Goal: Transaction & Acquisition: Purchase product/service

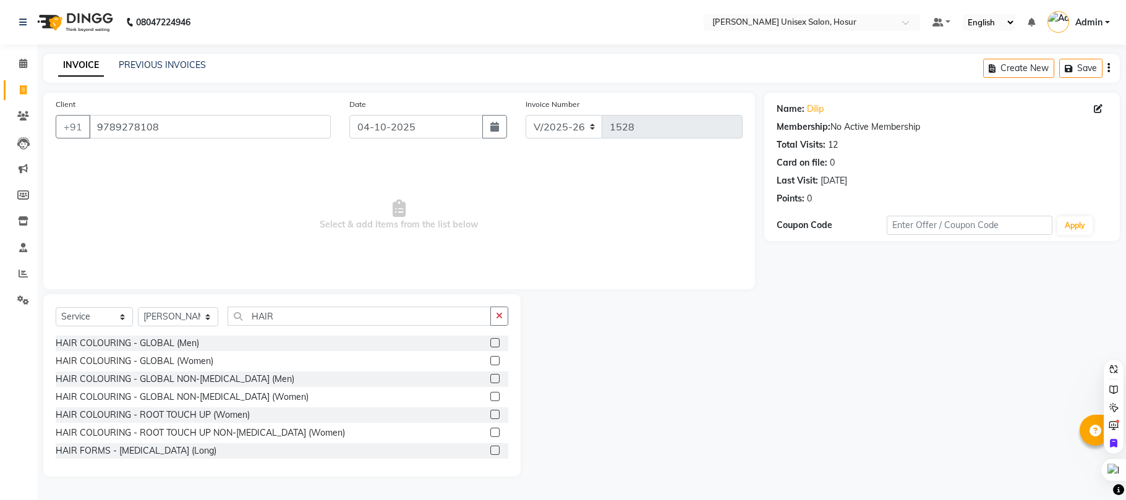
select select "6189"
select select "service"
select select "68440"
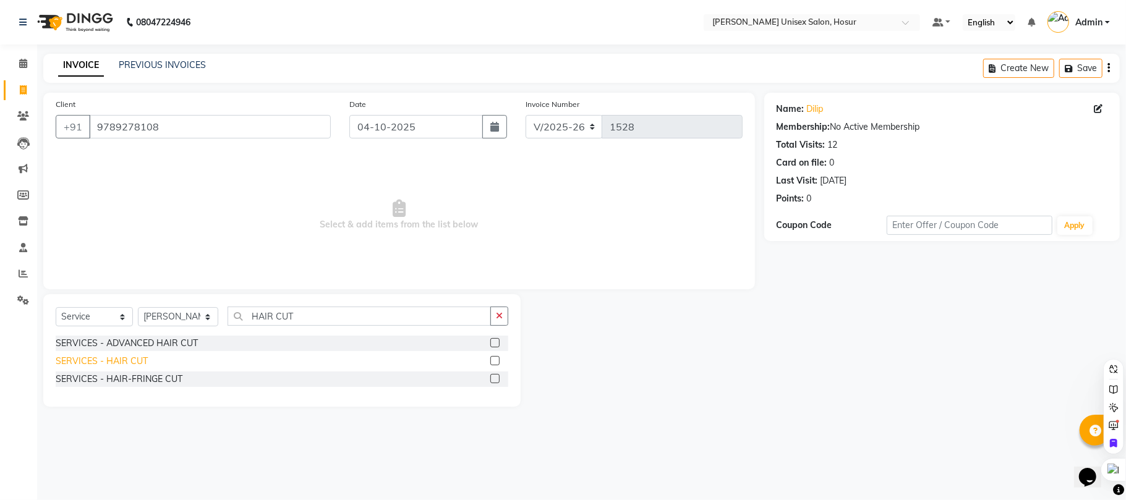
type input "HAIR CUT"
click at [88, 359] on div "SERVICES - HAIR CUT" at bounding box center [102, 361] width 92 height 13
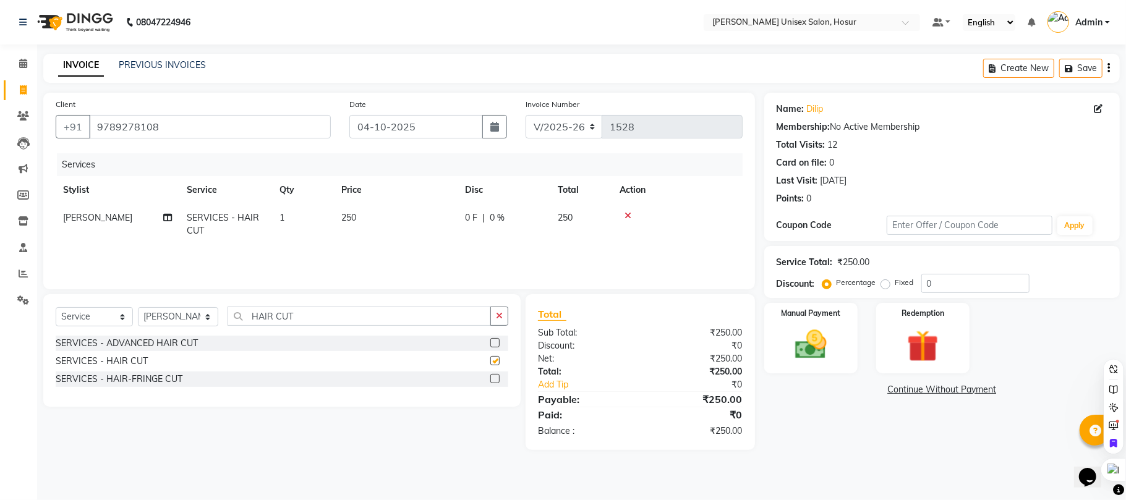
checkbox input "false"
click at [293, 310] on input "HAIR CUT" at bounding box center [359, 316] width 263 height 19
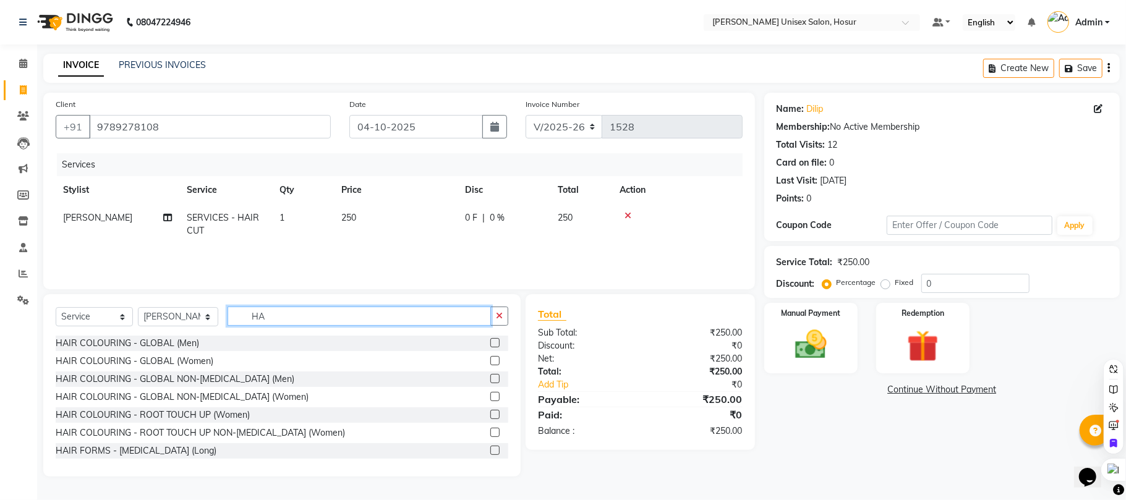
type input "H"
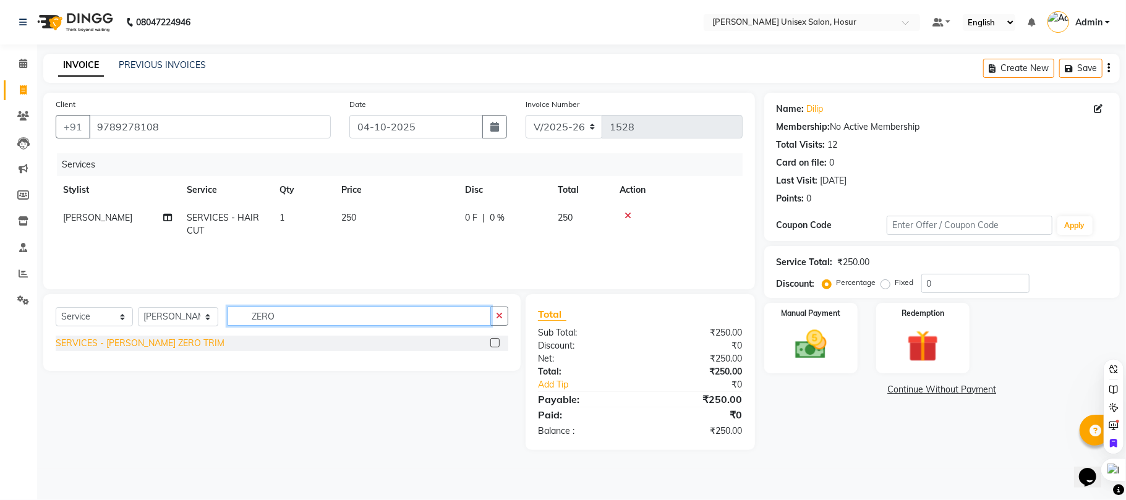
type input "ZERO"
click at [146, 341] on div "SERVICES - [PERSON_NAME] ZERO TRIM" at bounding box center [140, 343] width 169 height 13
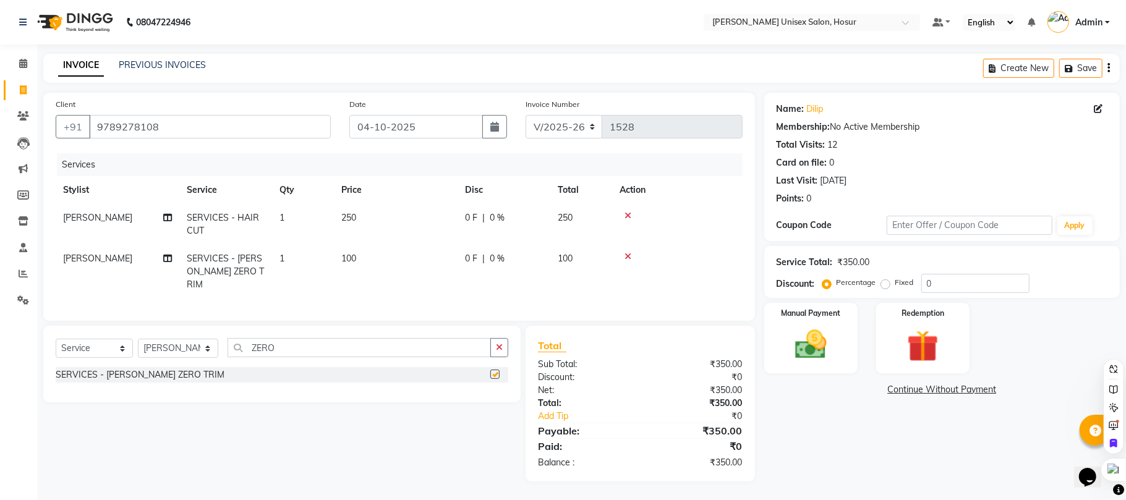
checkbox input "false"
click at [810, 352] on img at bounding box center [811, 345] width 54 height 38
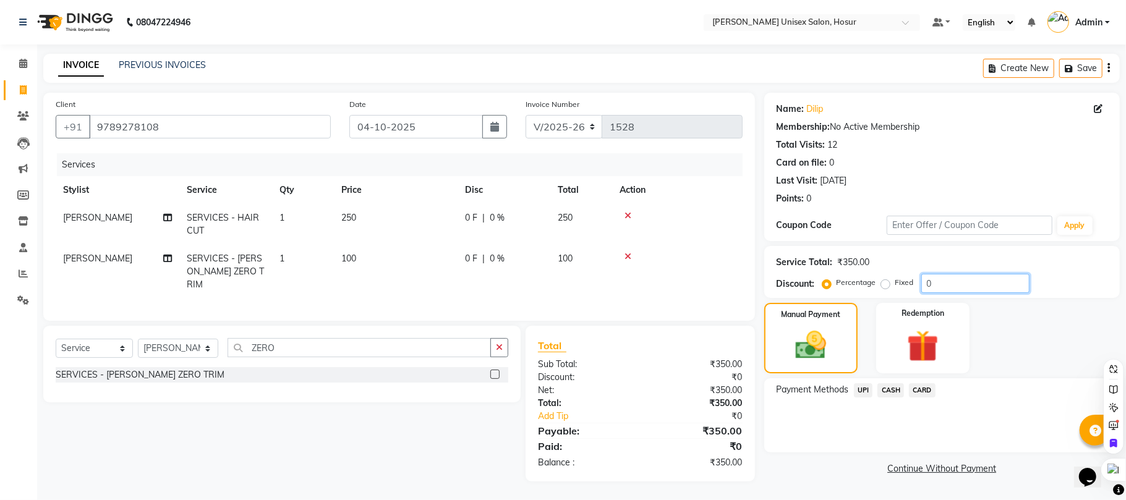
click at [950, 287] on input "0" at bounding box center [975, 283] width 108 height 19
type input "15"
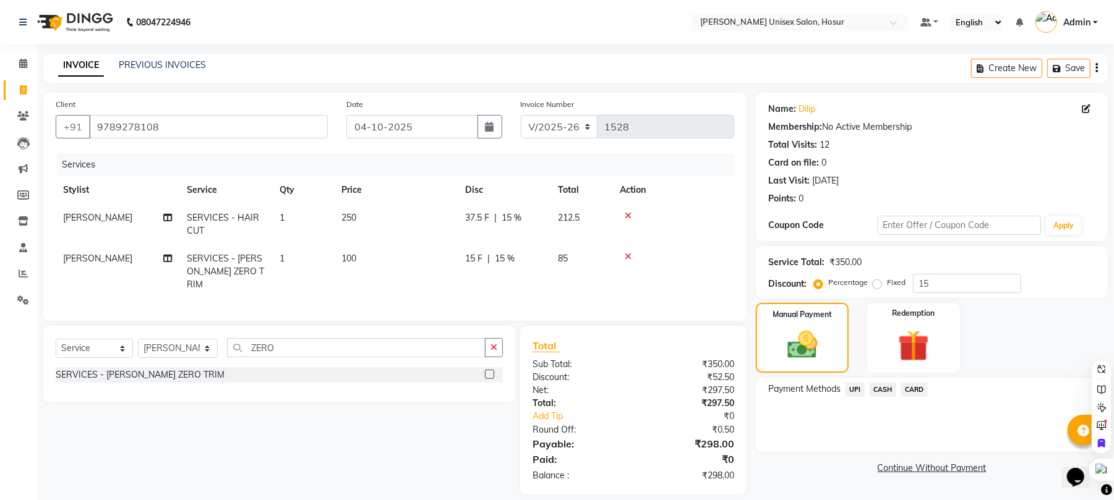
click at [812, 466] on link "Continue Without Payment" at bounding box center [931, 468] width 347 height 13
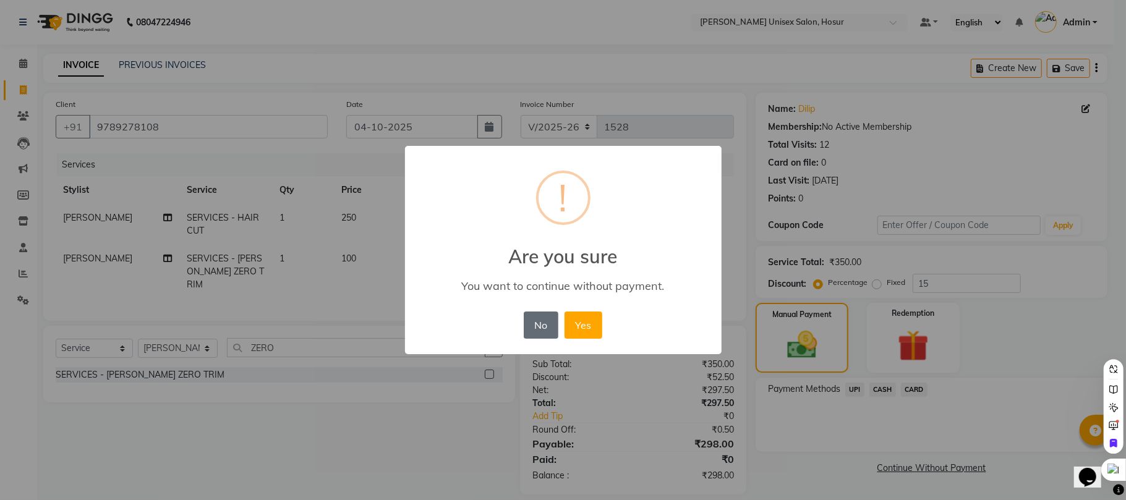
click at [542, 328] on button "No" at bounding box center [541, 325] width 35 height 27
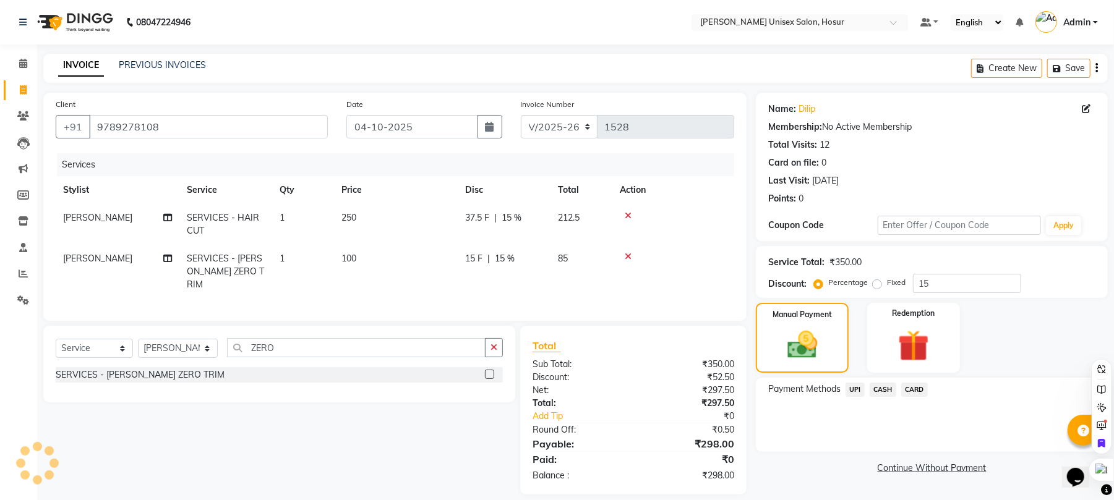
click at [854, 393] on span "UPI" at bounding box center [854, 390] width 19 height 14
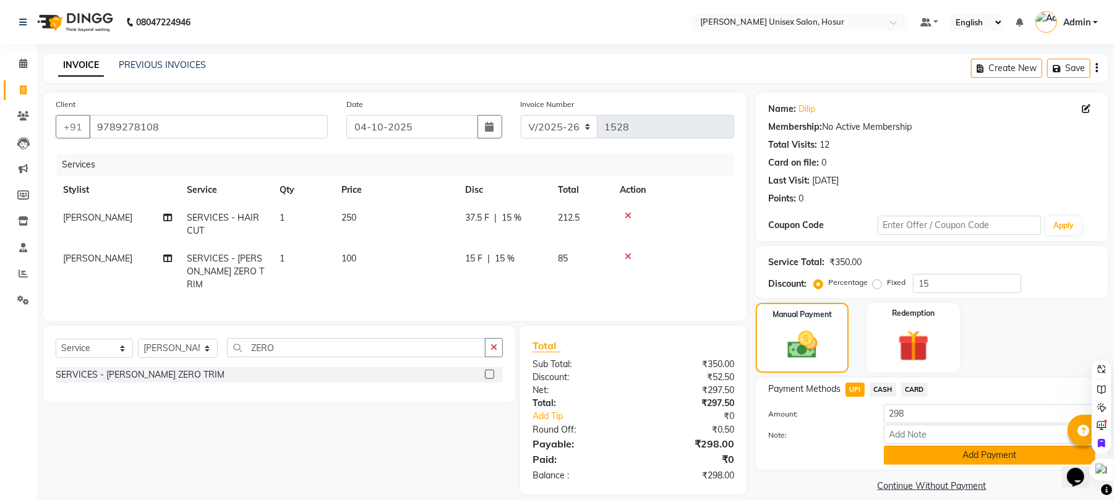
click at [941, 459] on button "Add Payment" at bounding box center [989, 455] width 211 height 19
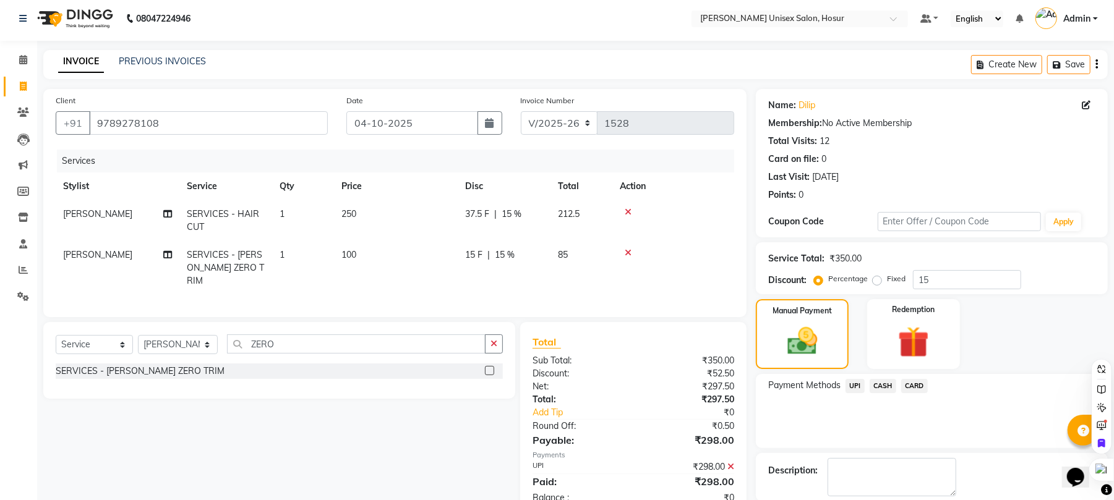
scroll to position [67, 0]
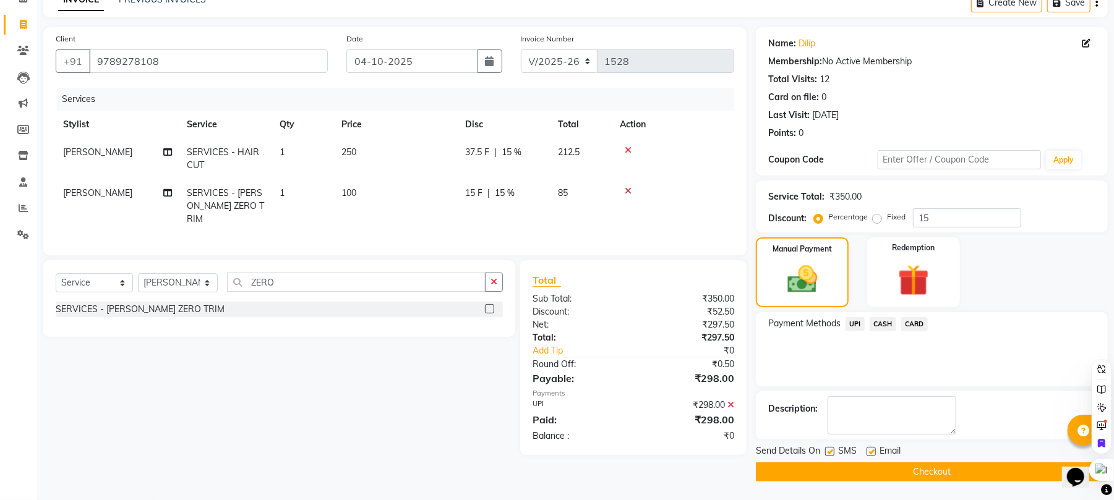
click at [874, 476] on button "Checkout" at bounding box center [932, 471] width 352 height 19
